Goal: Task Accomplishment & Management: Complete application form

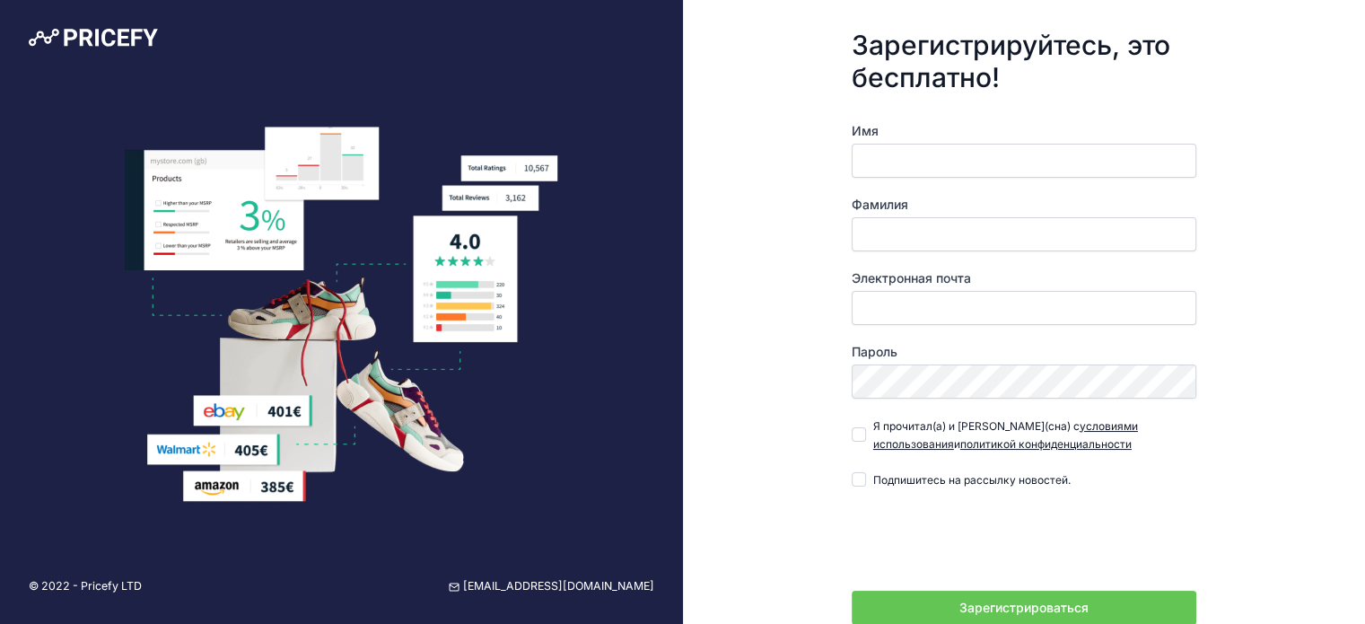
type input "М"
type input "Viktoriia"
click at [909, 221] on div "Фамилия" at bounding box center [1023, 224] width 345 height 56
click at [890, 241] on input "Фамилия" at bounding box center [1023, 234] width 345 height 34
type input "Medvedeva"
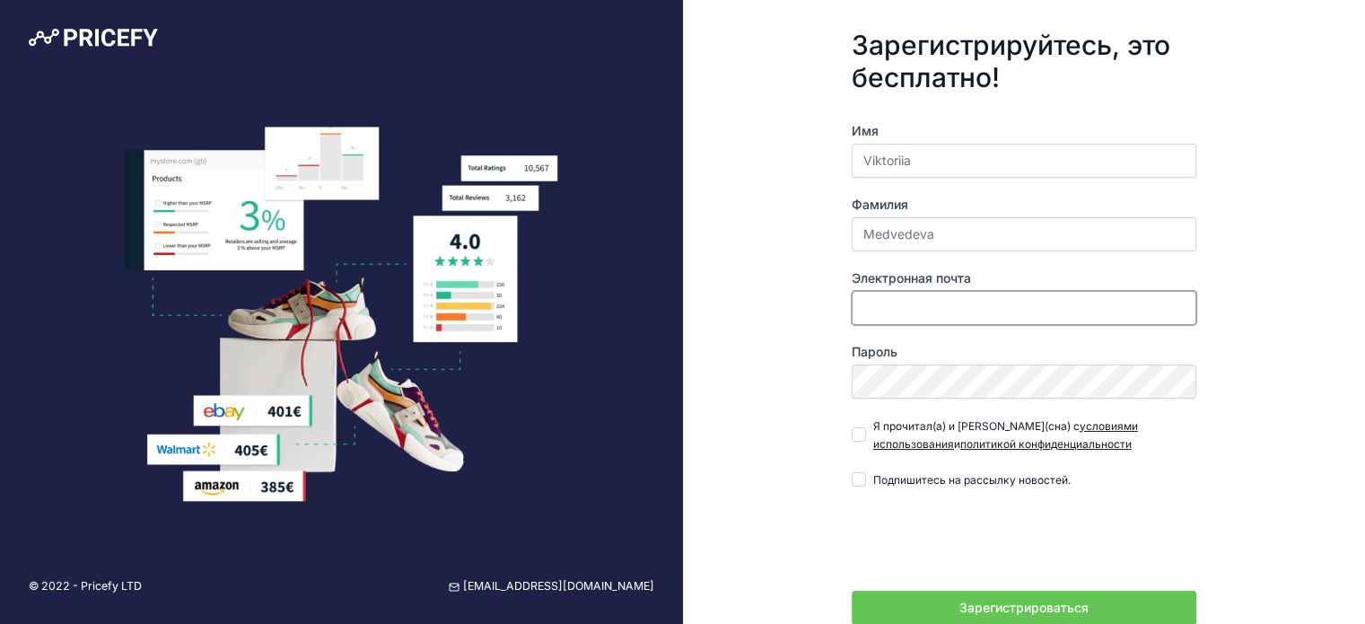
click at [934, 303] on input "Электронная почта" at bounding box center [1023, 308] width 345 height 34
type input "[EMAIL_ADDRESS][DOMAIN_NAME]"
click at [862, 432] on input "Я прочитал(а) и согласен(сна) с условиями использования и политикой конфиденциа…" at bounding box center [858, 434] width 14 height 14
checkbox input "true"
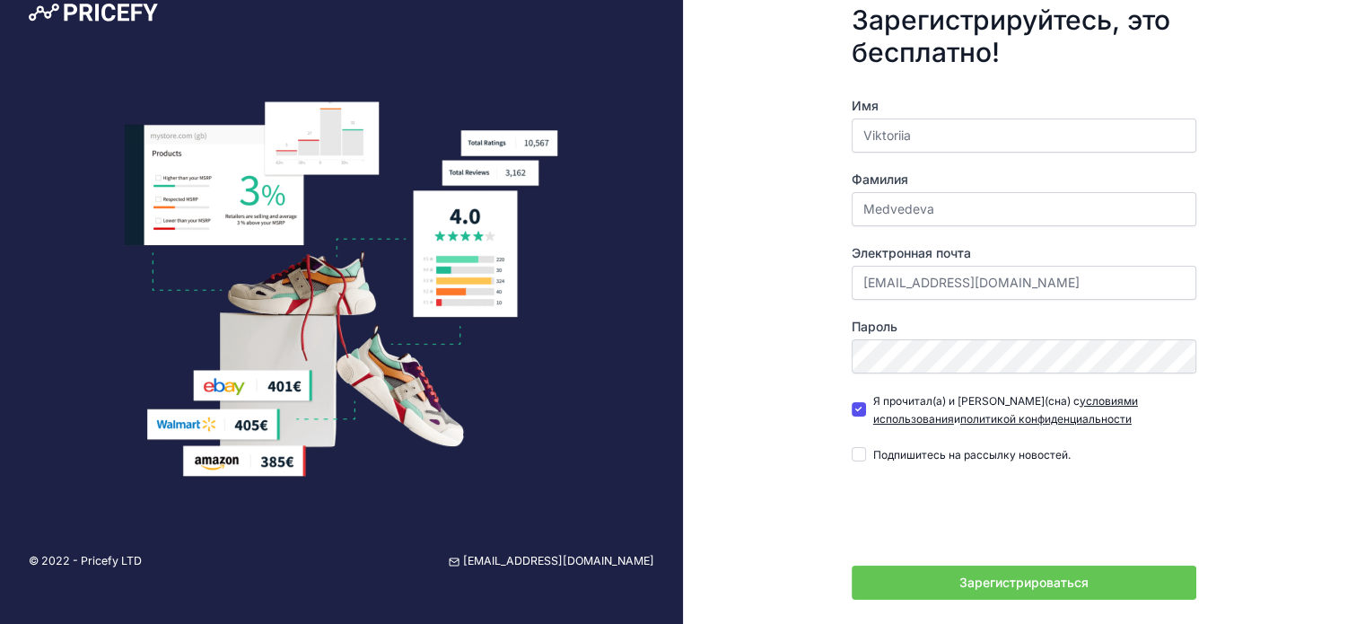
scroll to position [67, 0]
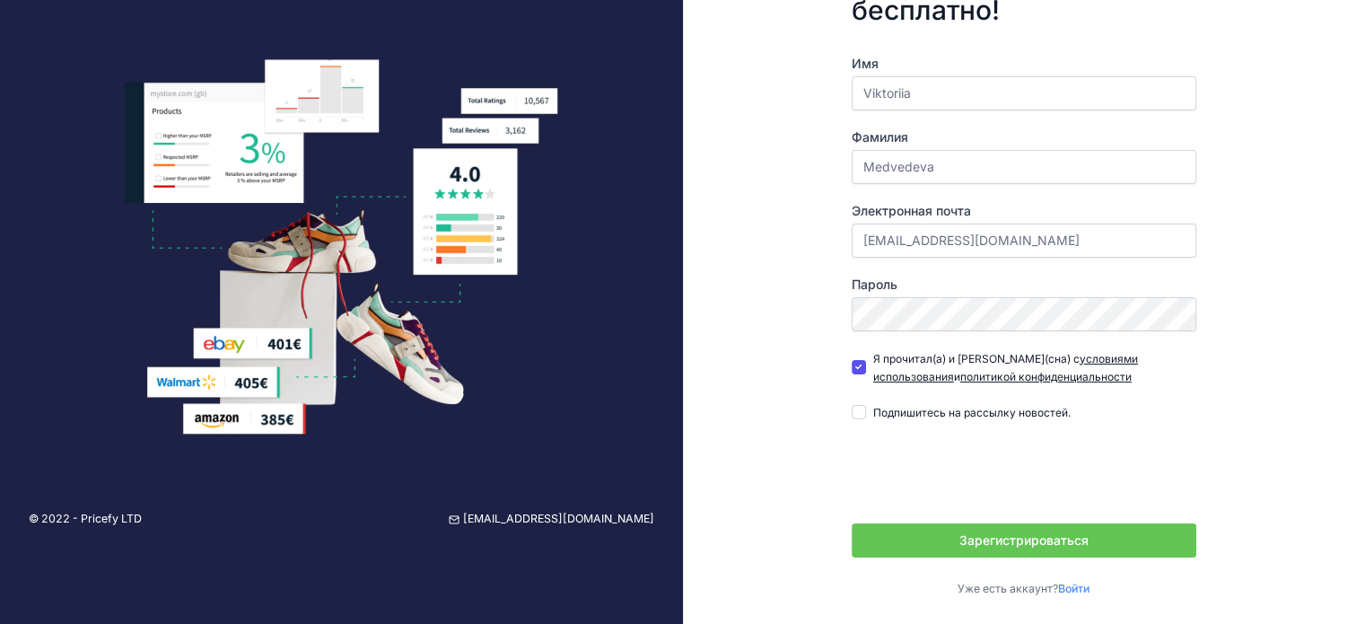
click at [1060, 533] on font "Зарегистрироваться" at bounding box center [1023, 539] width 129 height 15
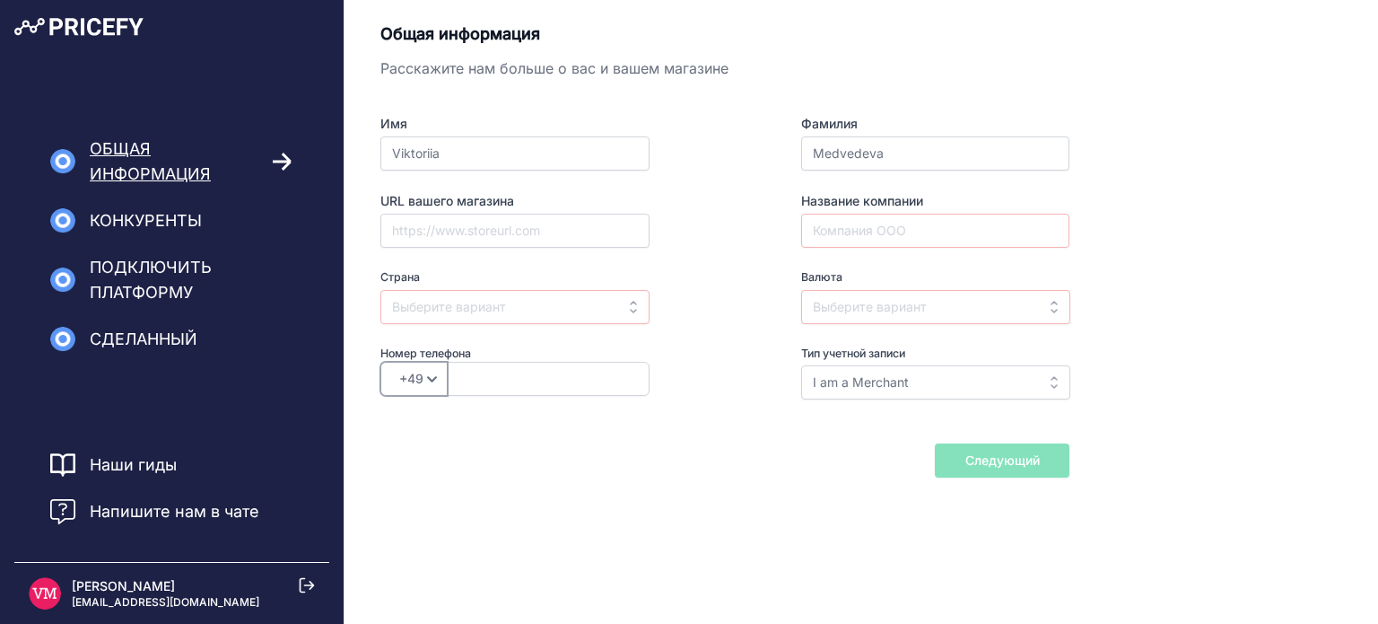
click at [423, 381] on select "+49 +43 +32 +1 +86 +34 +358 +33 +30 +39 +81 +352 +31 +48 +351 +420 +44 +46 +41 …" at bounding box center [413, 379] width 67 height 34
click at [425, 381] on select "+49 +43 +32 +1 +86 +34 +358 +33 +30 +39 +81 +352 +31 +48 +351 +420 +44 +46 +41 …" at bounding box center [413, 379] width 67 height 34
click at [934, 396] on input "I am a Merchant" at bounding box center [935, 382] width 269 height 34
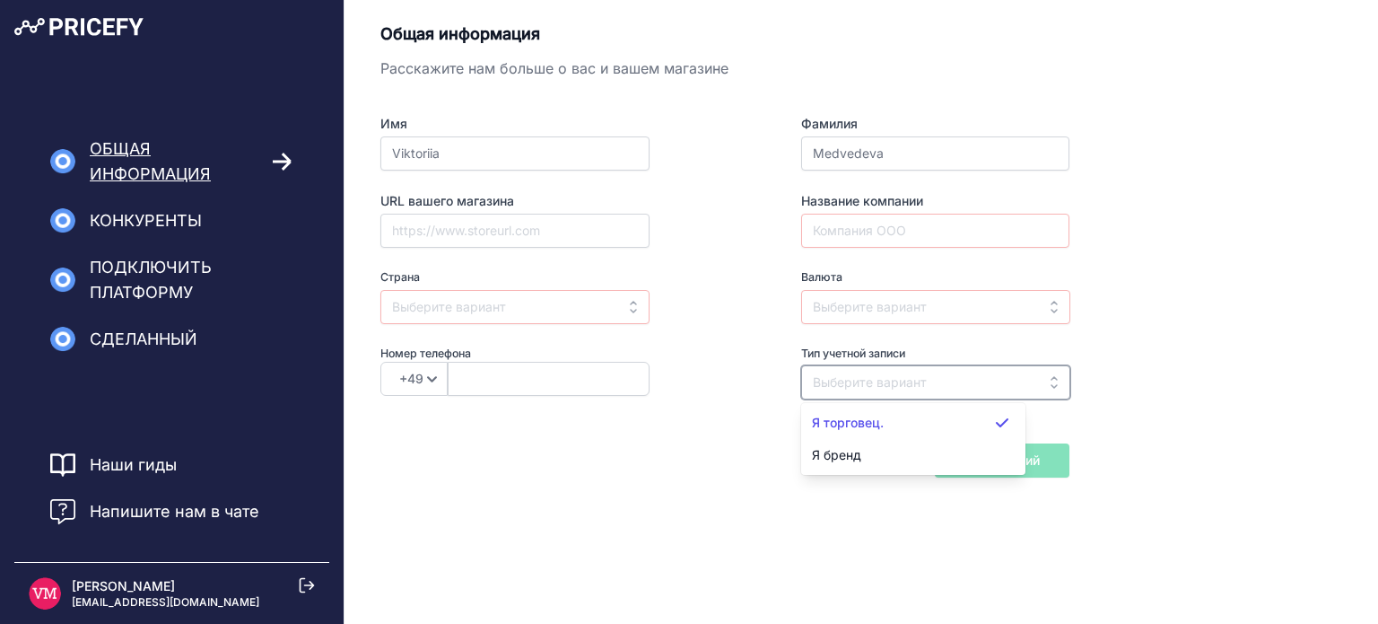
click at [971, 379] on input "text" at bounding box center [935, 382] width 269 height 34
type input "I am a Merchant"
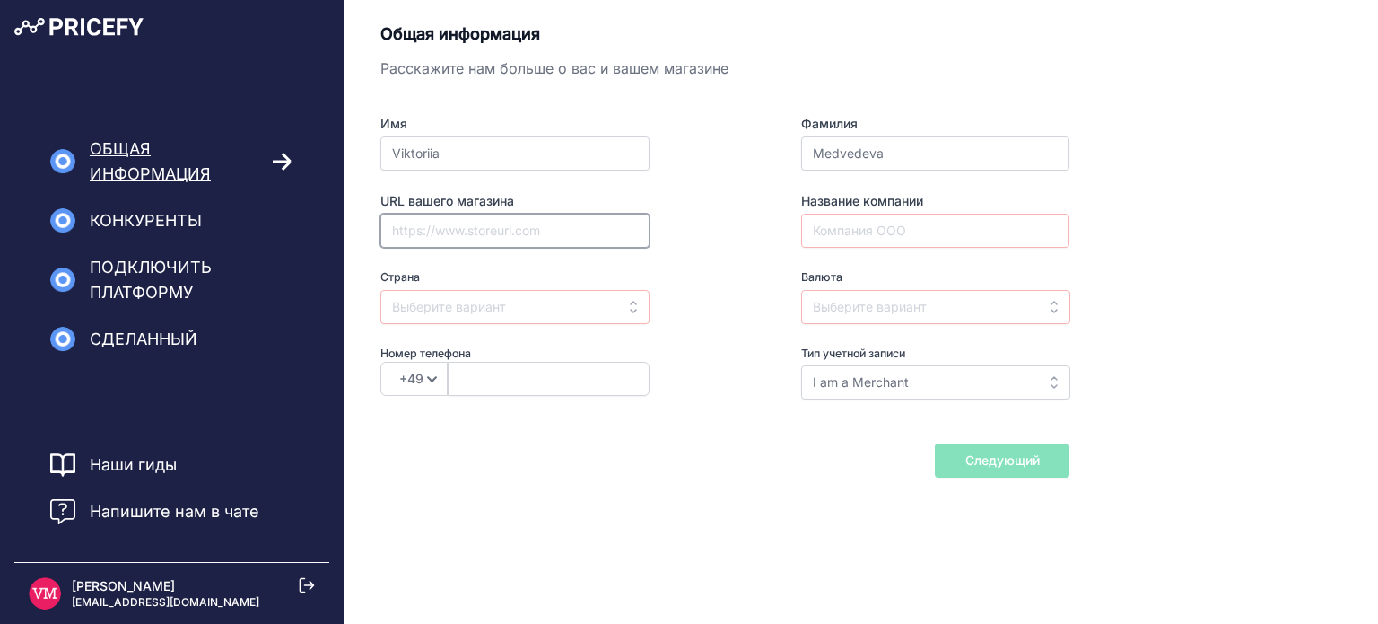
click at [434, 223] on input "URL вашего магазина" at bounding box center [514, 231] width 269 height 34
click at [135, 229] on font "Конкуренты" at bounding box center [146, 220] width 112 height 19
click at [157, 222] on font "Конкуренты" at bounding box center [146, 220] width 112 height 19
click at [157, 223] on font "Конкуренты" at bounding box center [146, 220] width 112 height 19
click at [126, 172] on font "Общая информация" at bounding box center [150, 161] width 121 height 44
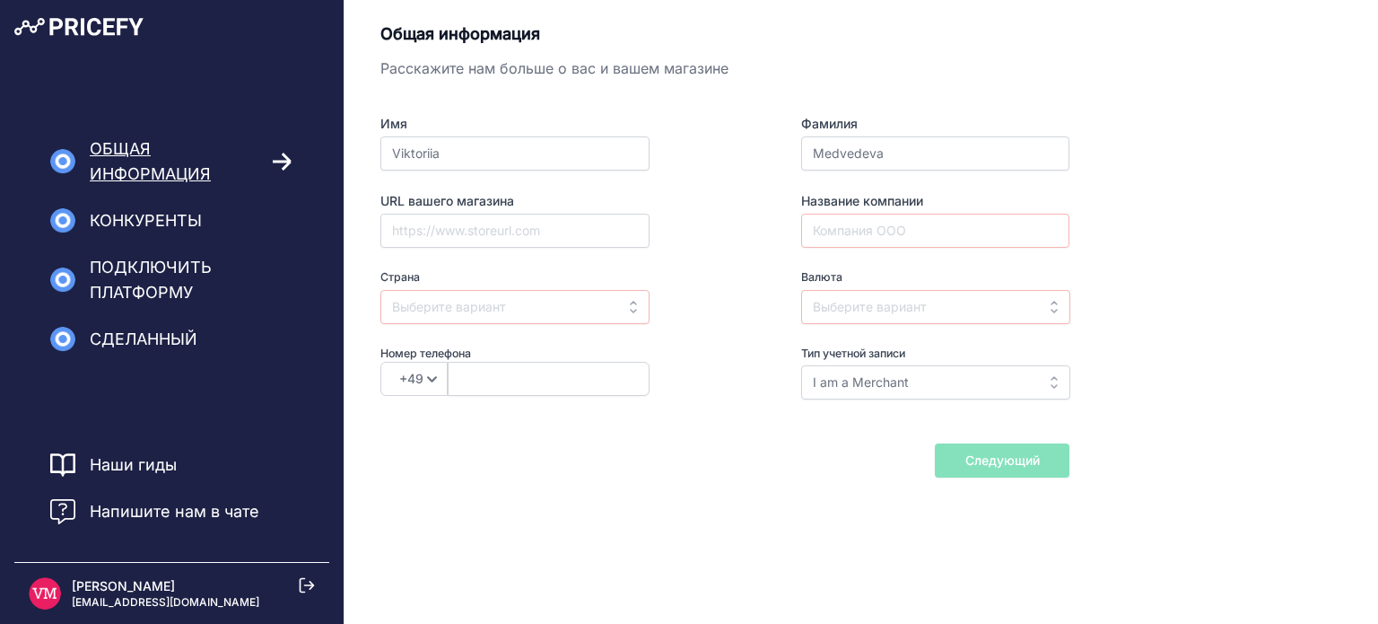
click at [61, 25] on img at bounding box center [78, 27] width 129 height 18
click at [126, 271] on font "Подключить платформу" at bounding box center [151, 279] width 122 height 44
